Goal: Task Accomplishment & Management: Manage account settings

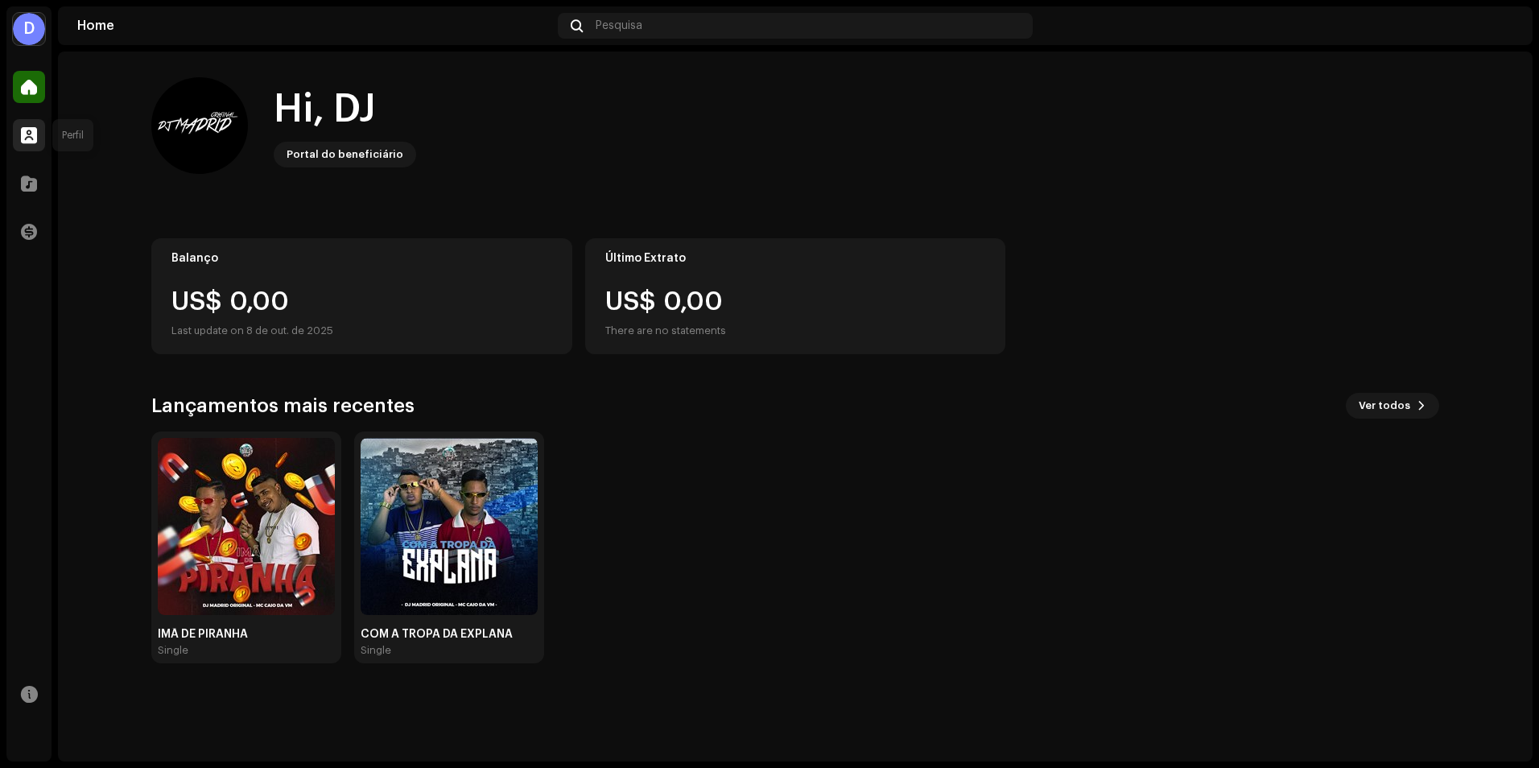
click at [21, 129] on span at bounding box center [29, 135] width 16 height 13
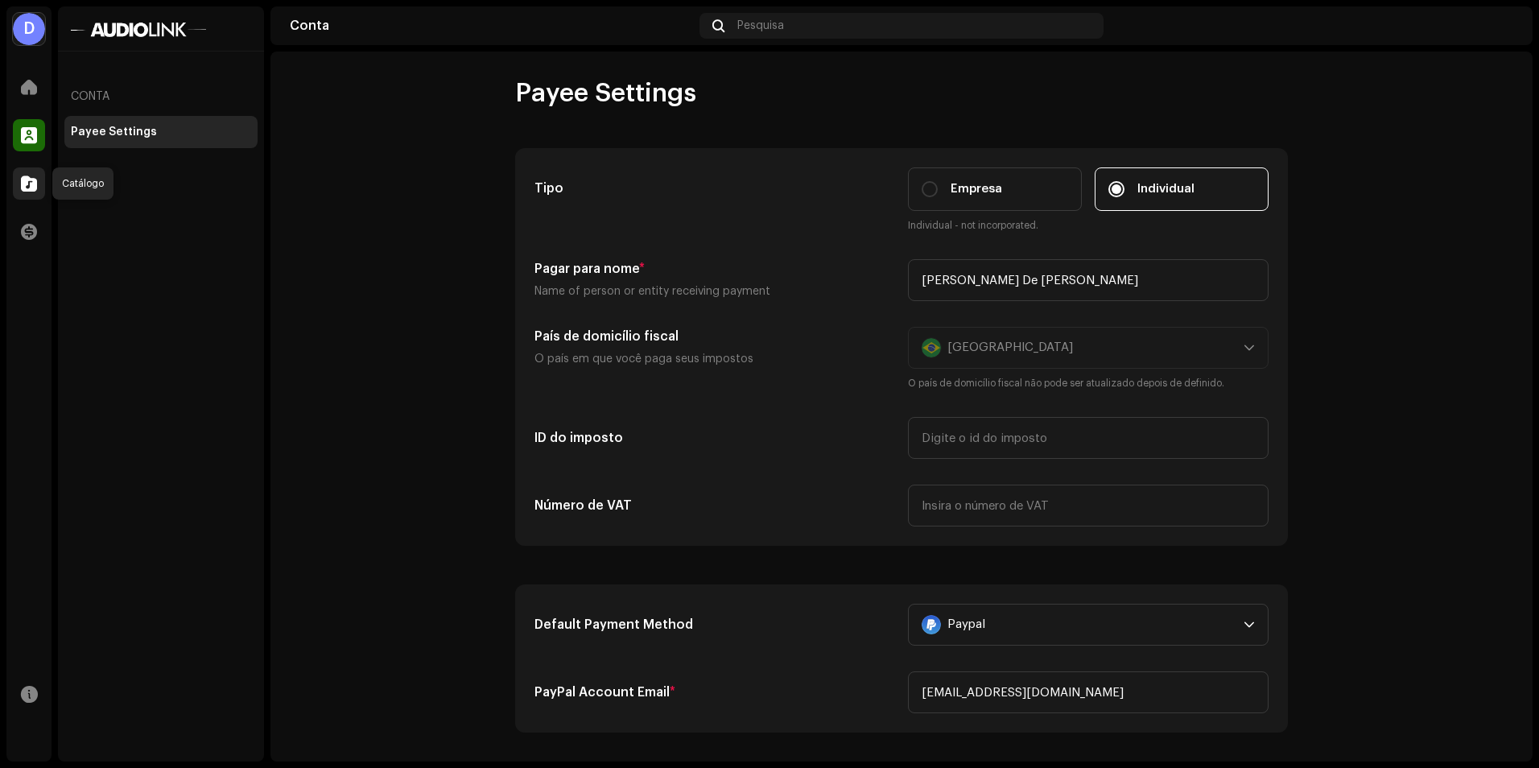
click at [22, 182] on span at bounding box center [29, 183] width 16 height 13
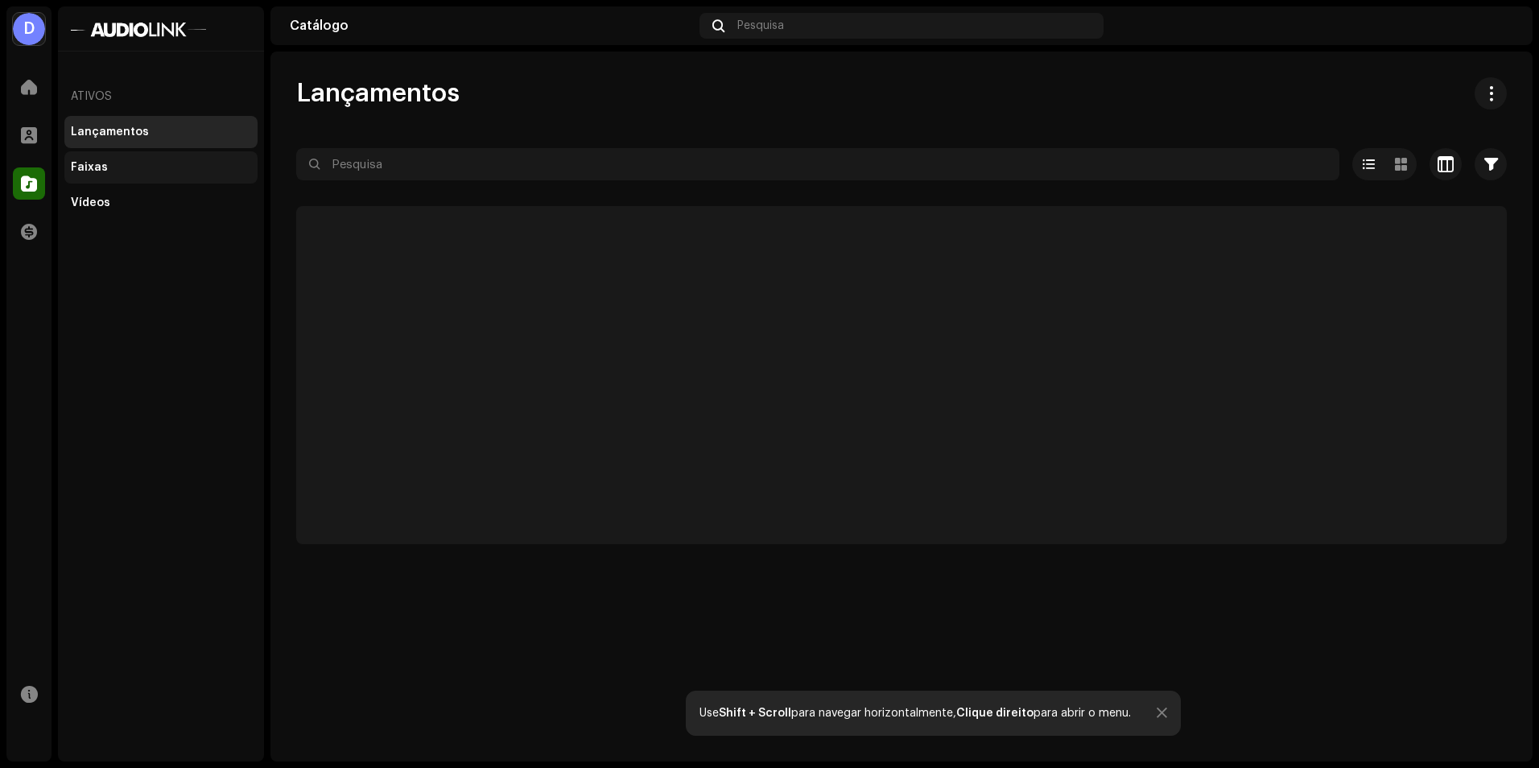
click at [87, 171] on div "Faixas" at bounding box center [89, 167] width 37 height 13
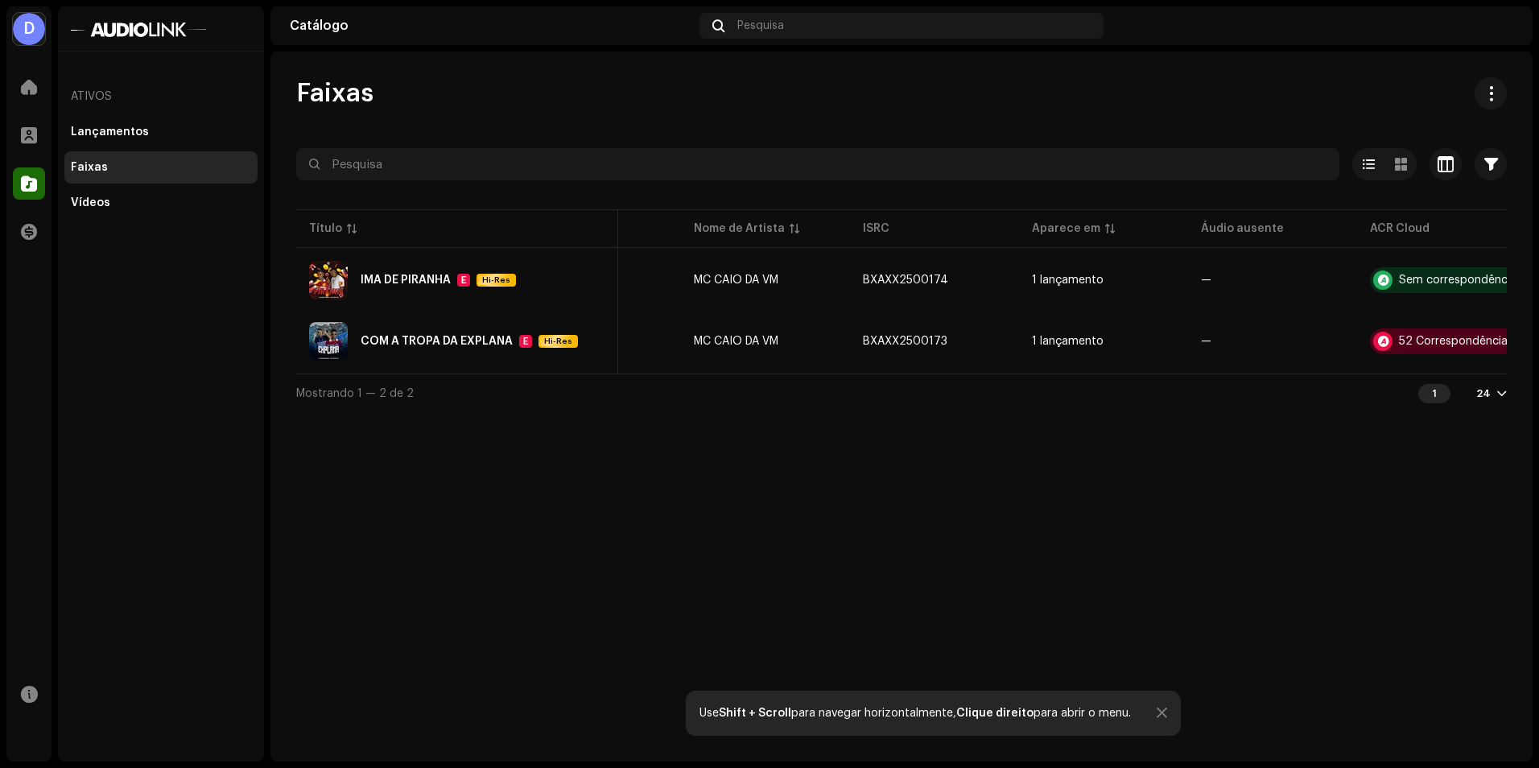
scroll to position [0, 186]
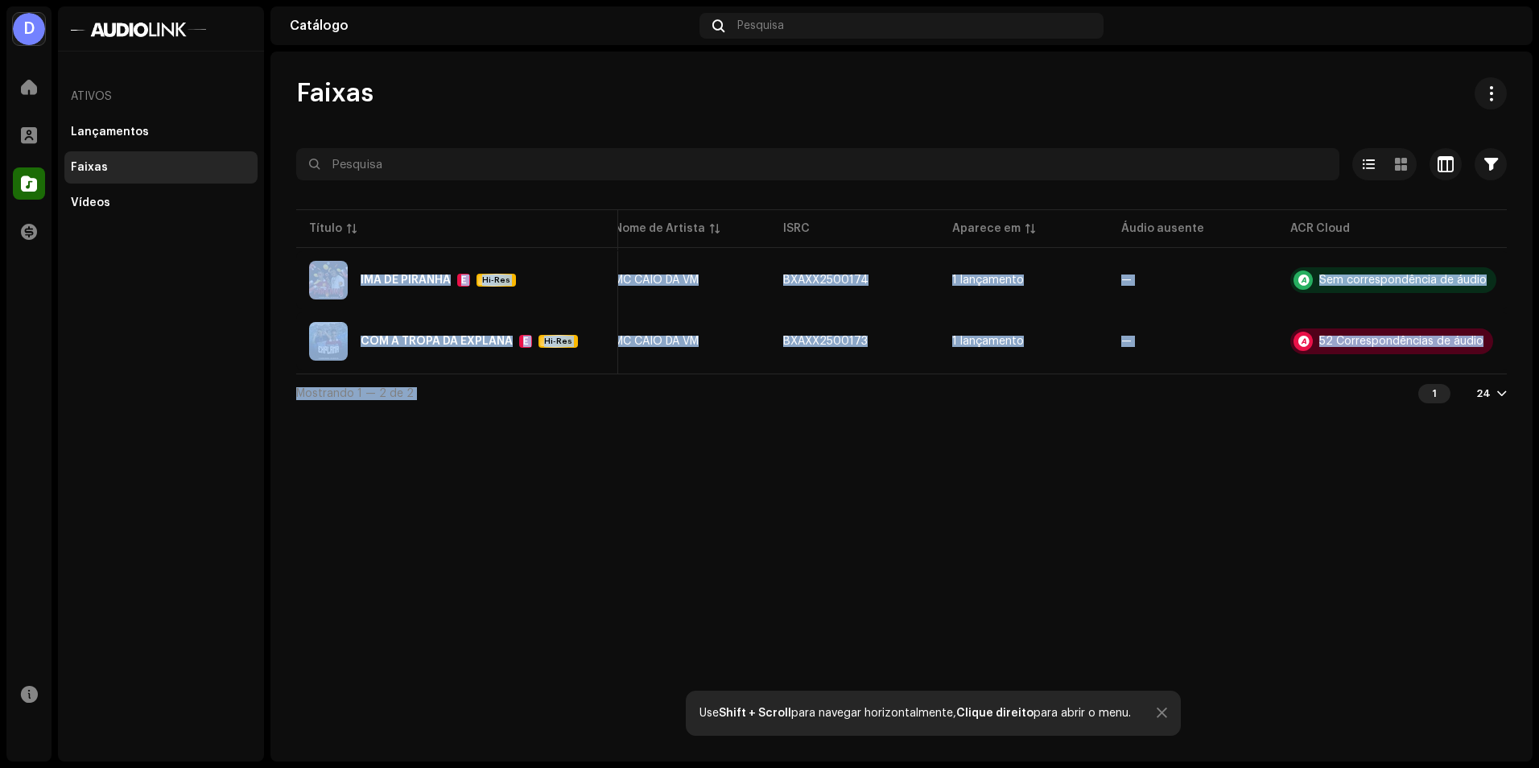
drag, startPoint x: 990, startPoint y: 380, endPoint x: 841, endPoint y: 382, distance: 148.9
click at [853, 384] on div "Mostrando 1 — 2 de 2 1 24" at bounding box center [901, 393] width 1211 height 39
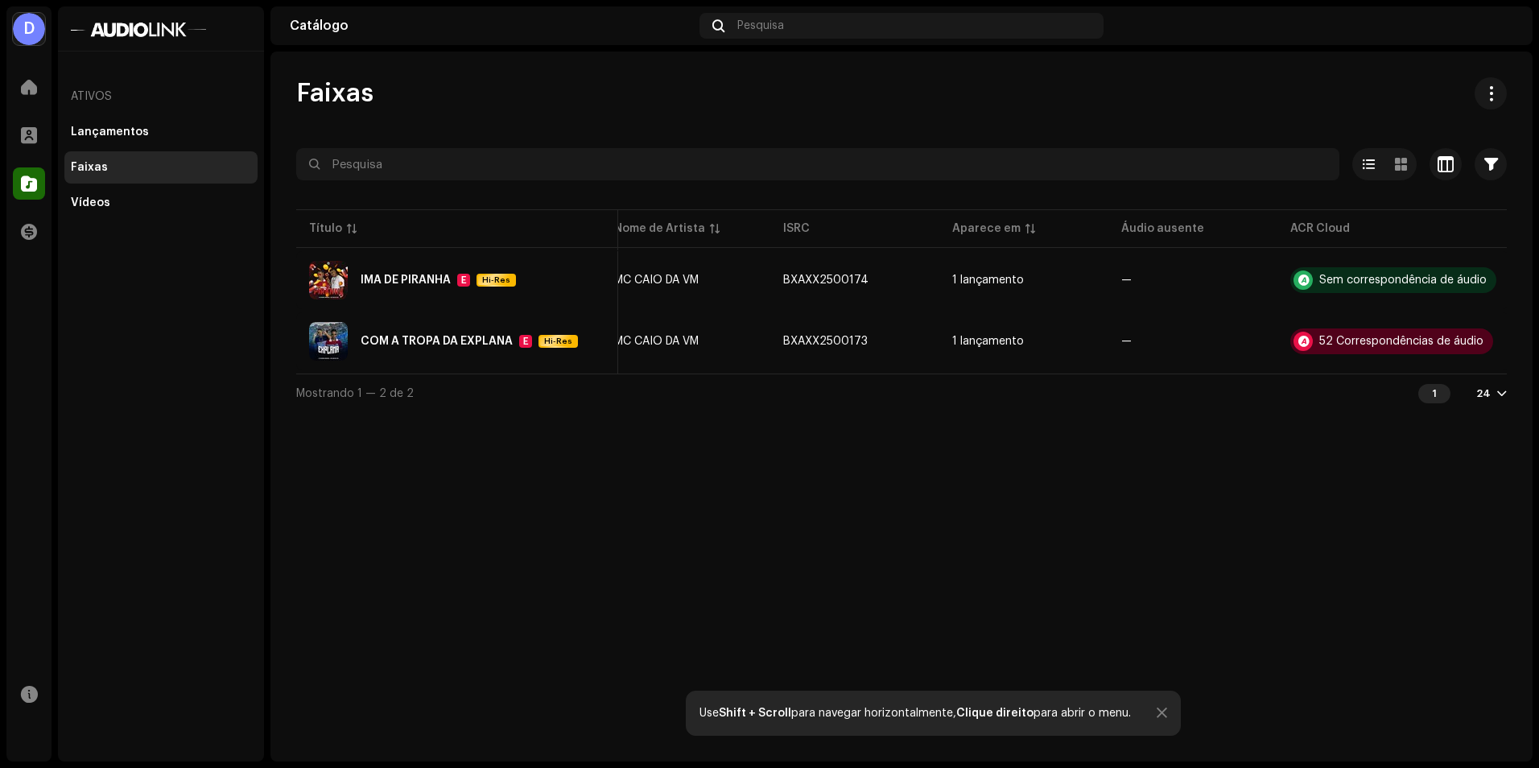
click at [810, 386] on div "Mostrando 1 — 2 de 2 1 24" at bounding box center [901, 393] width 1211 height 39
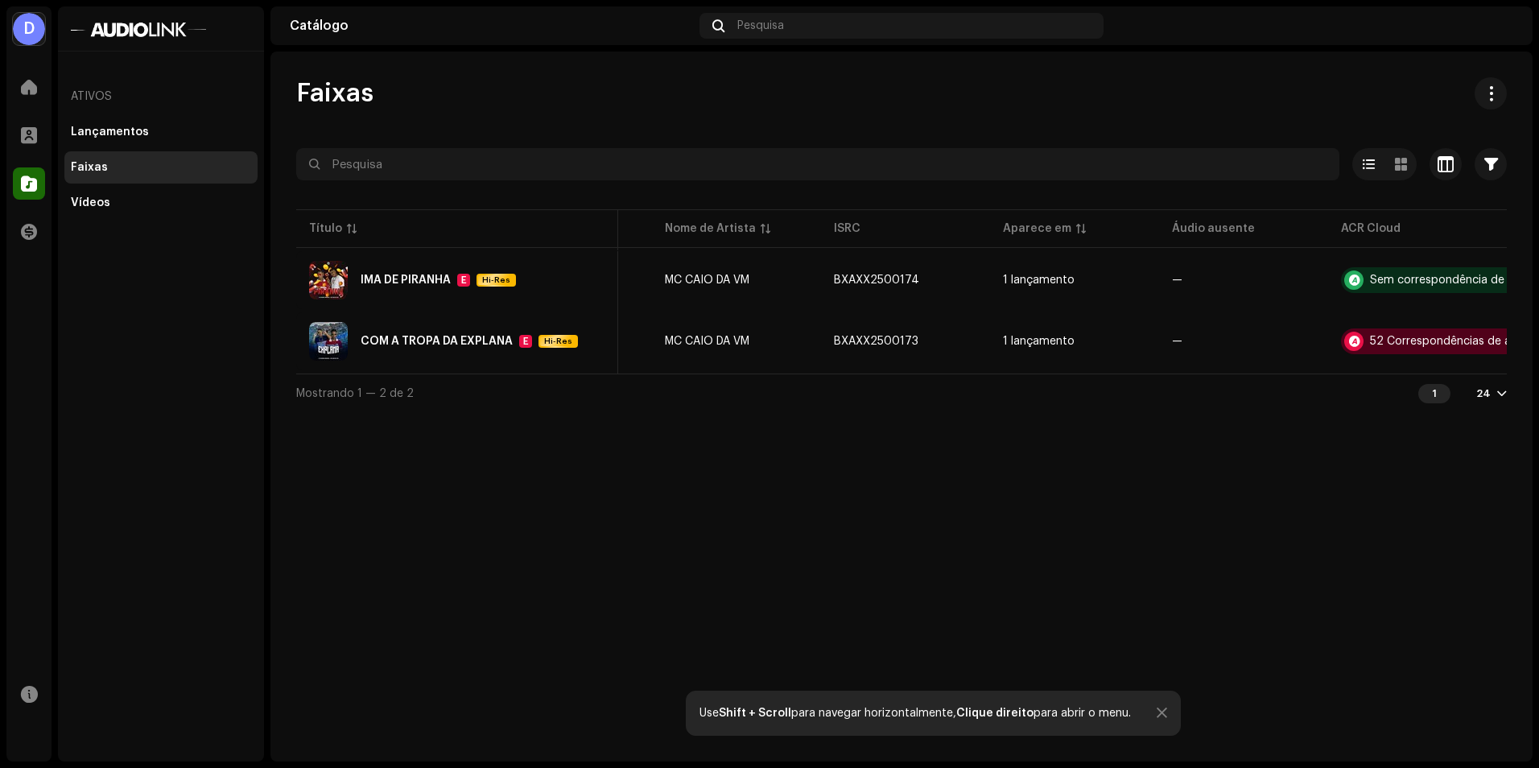
scroll to position [0, 0]
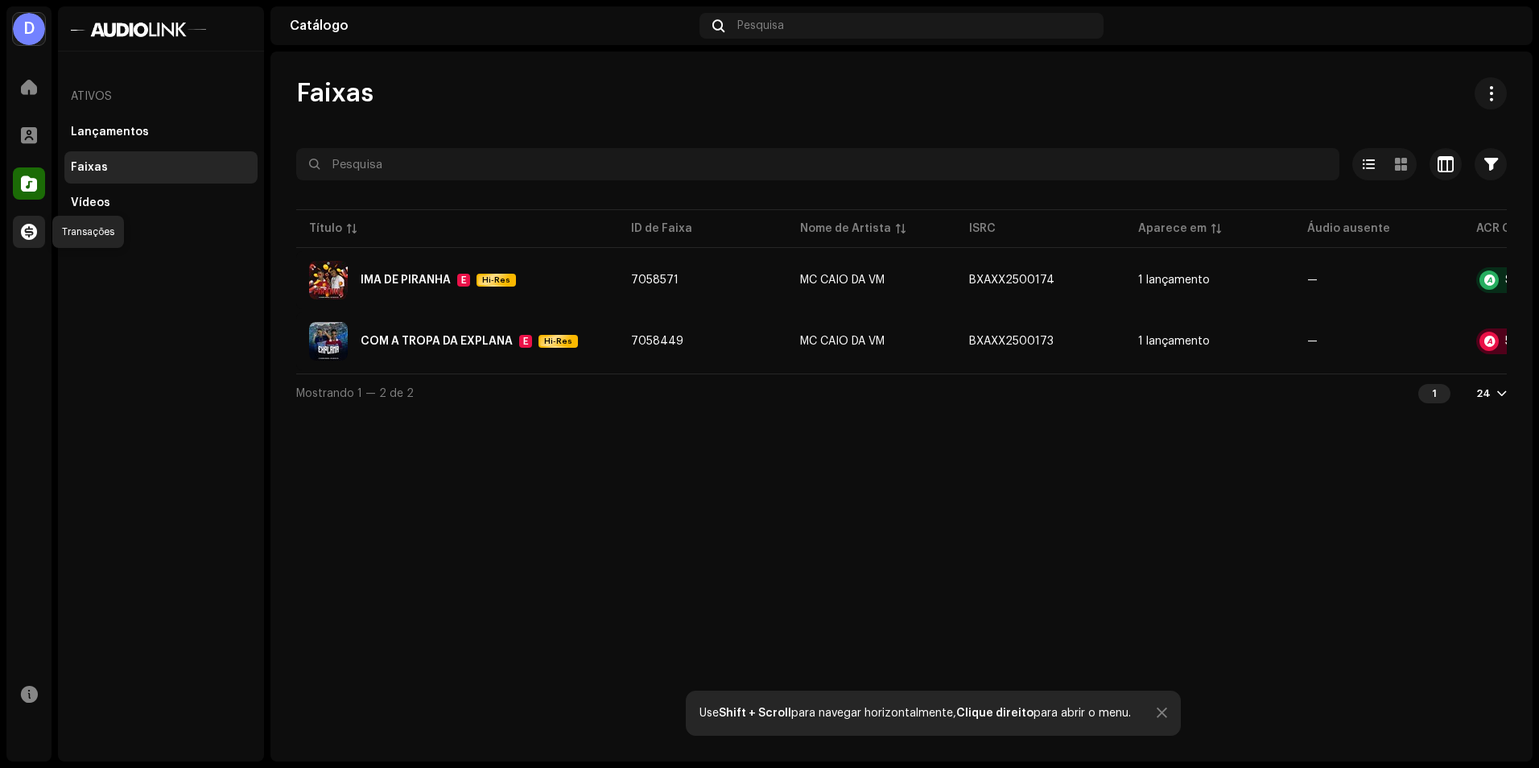
click at [18, 225] on div at bounding box center [29, 232] width 32 height 32
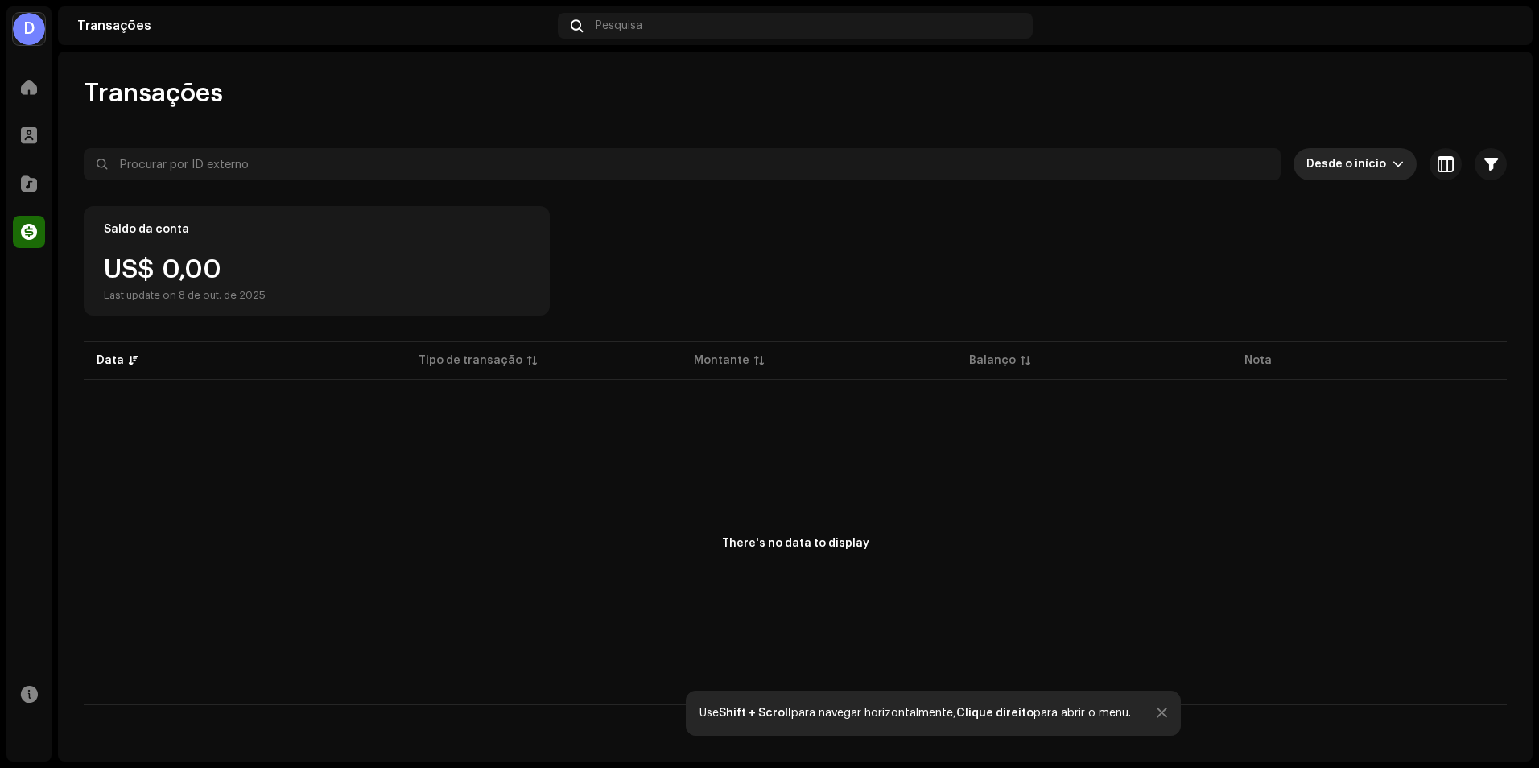
click at [1410, 171] on p-select "Desde o início" at bounding box center [1355, 164] width 123 height 32
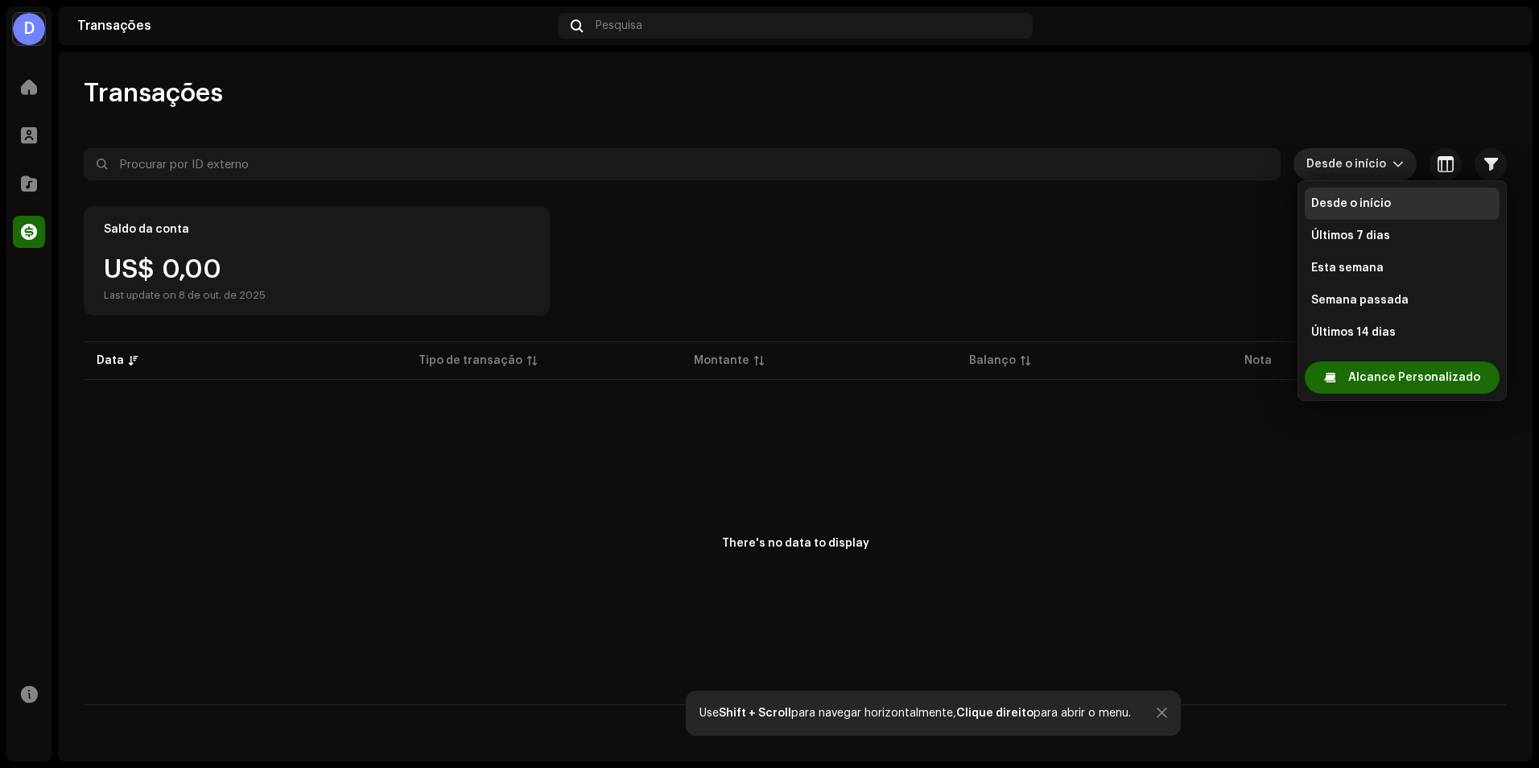
click at [1398, 172] on div "dropdown trigger" at bounding box center [1398, 164] width 11 height 32
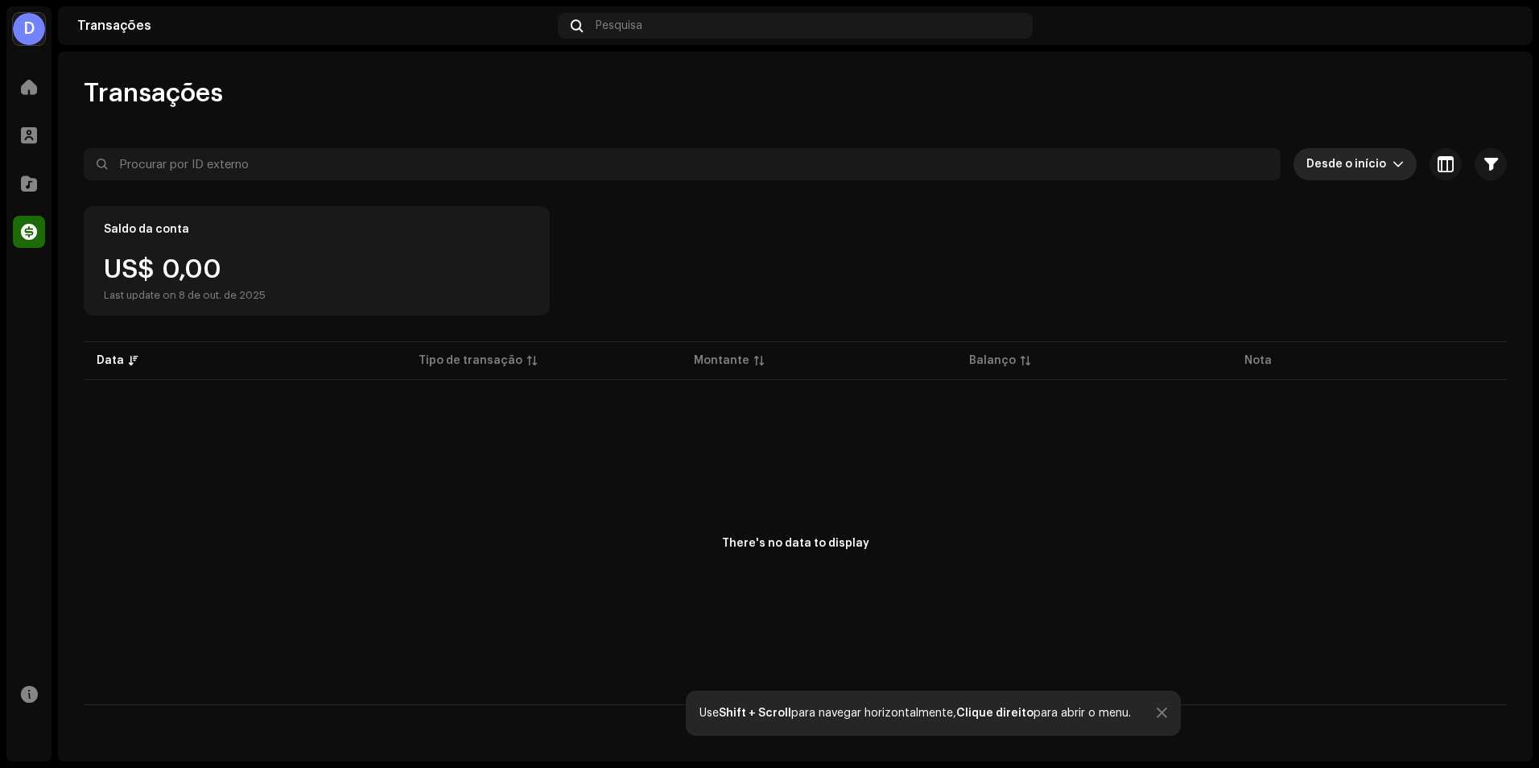
click at [1163, 716] on div at bounding box center [1162, 713] width 10 height 13
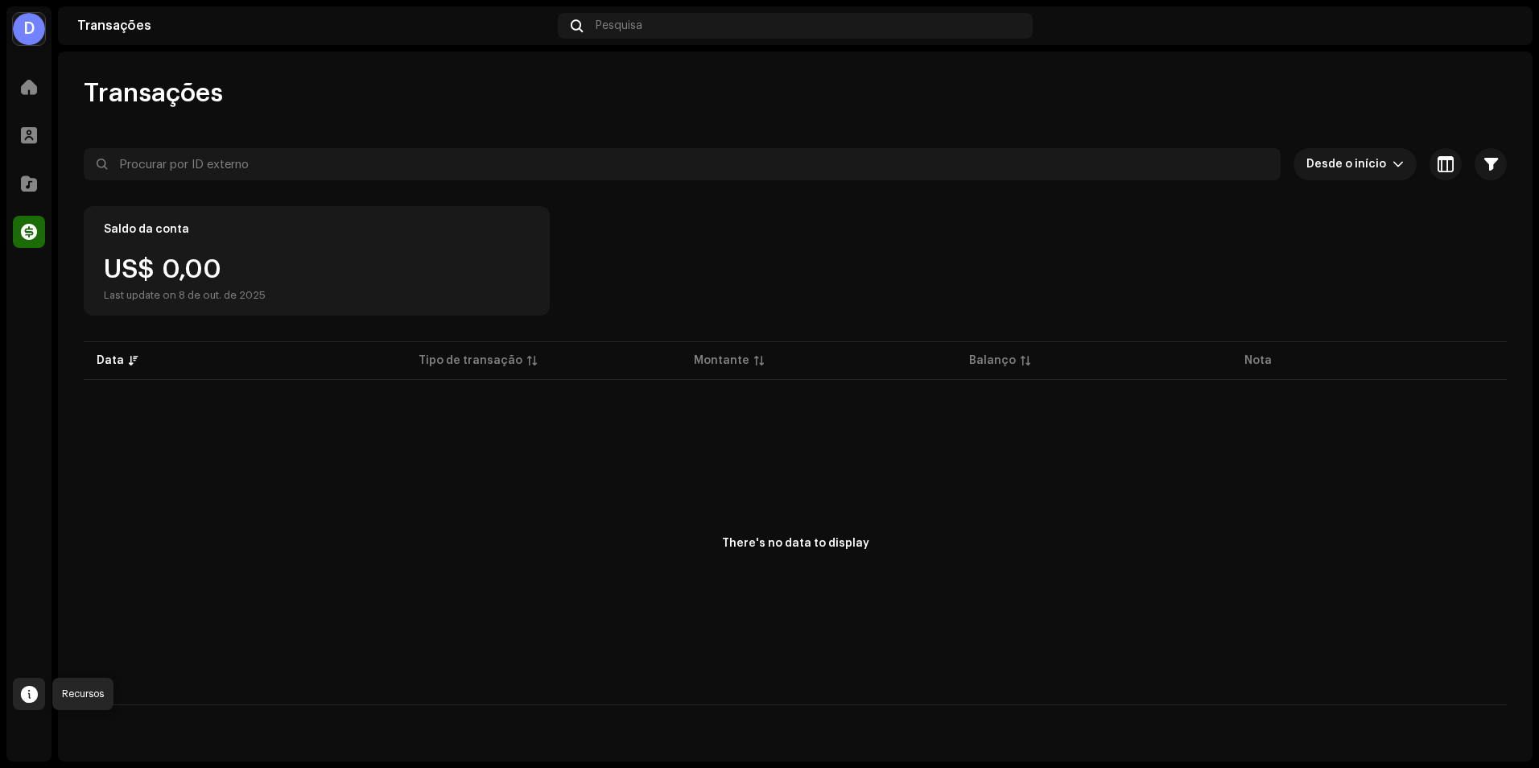
click at [19, 700] on div at bounding box center [29, 694] width 32 height 32
click at [12, 497] on div "Home Perfil Catálogo Transações Recursos" at bounding box center [28, 412] width 45 height 697
click at [22, 126] on div at bounding box center [29, 135] width 32 height 32
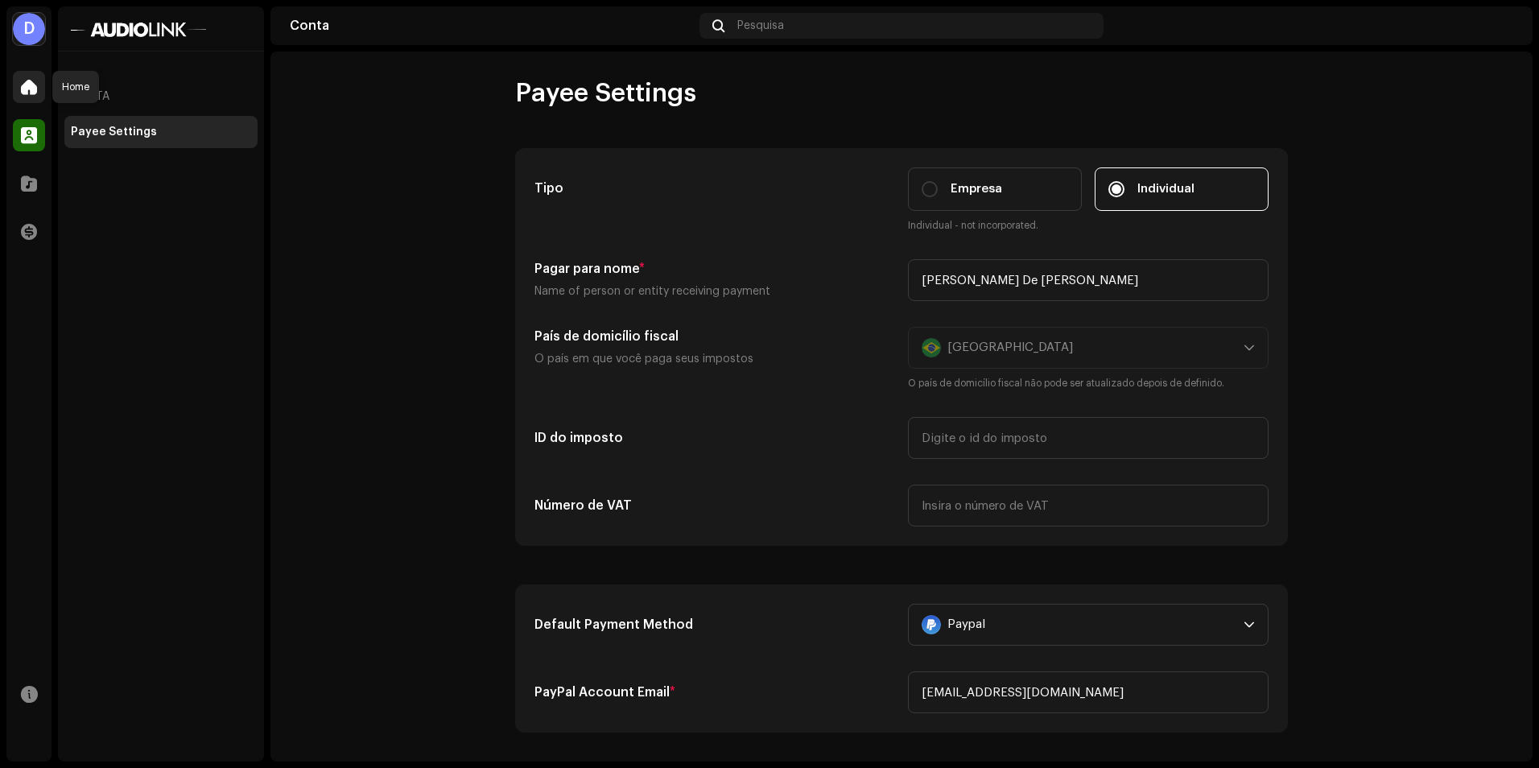
click at [34, 88] on span at bounding box center [29, 87] width 16 height 13
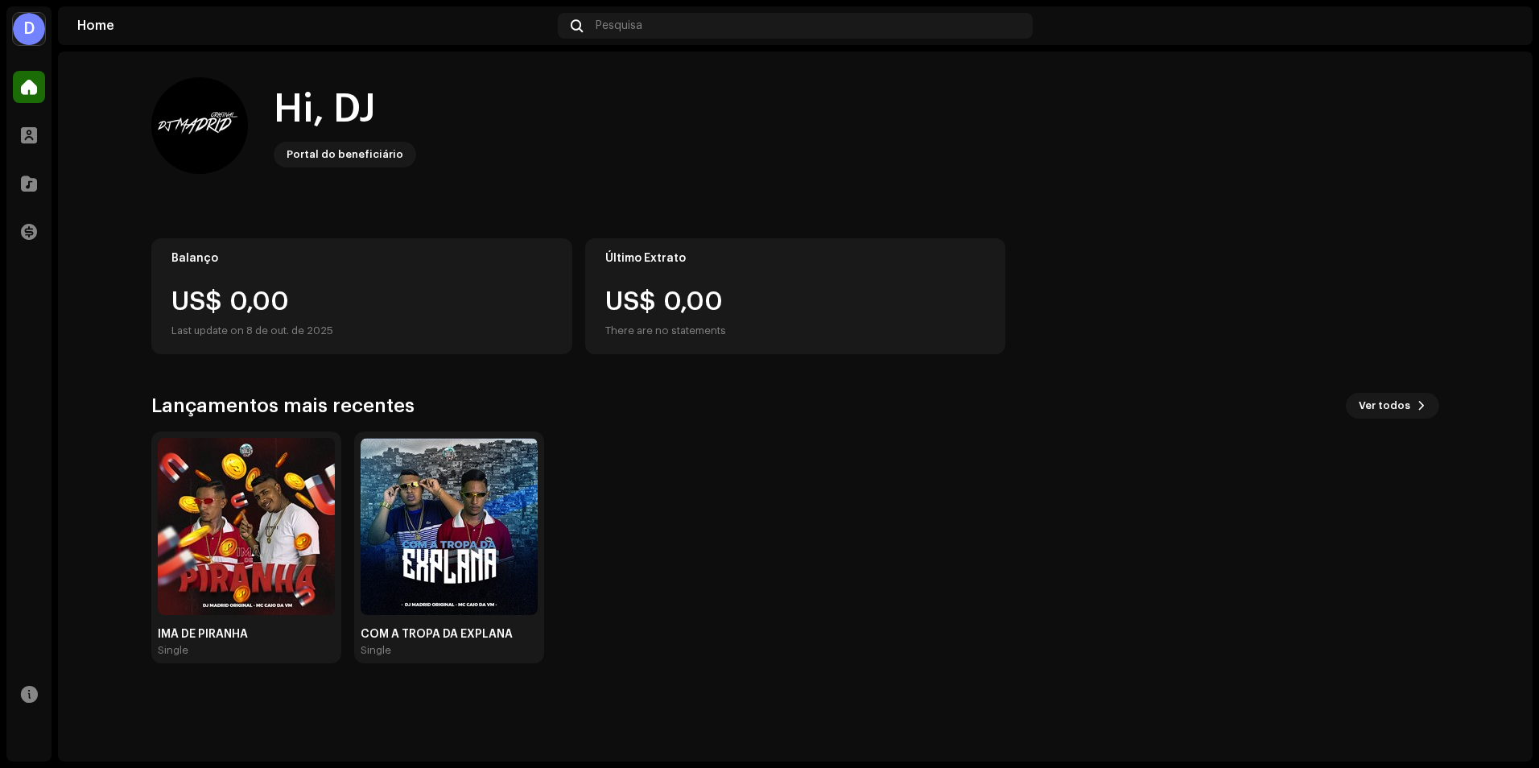
click at [1494, 27] on img at bounding box center [1501, 26] width 26 height 26
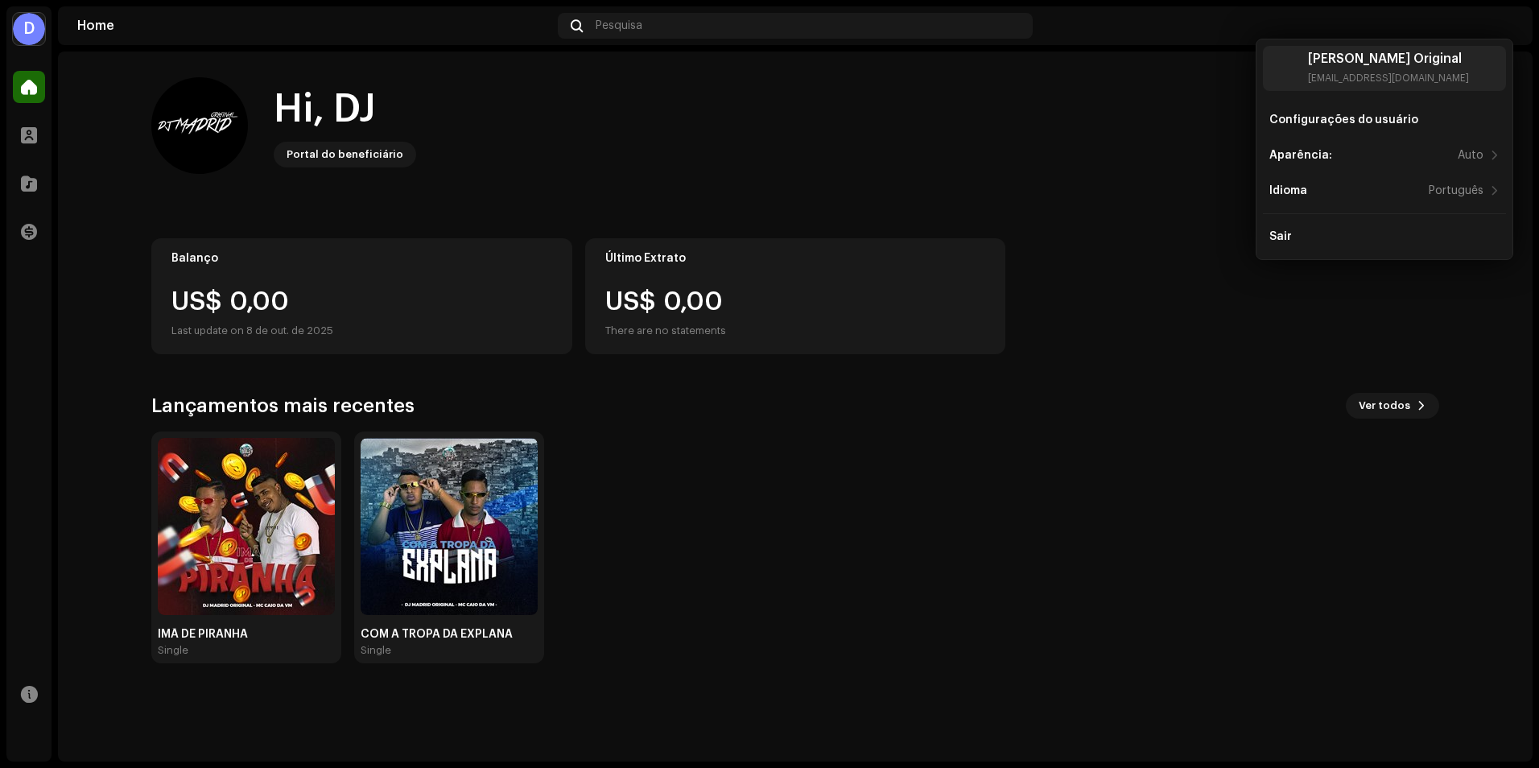
click at [1497, 26] on img at bounding box center [1501, 26] width 26 height 26
